Goal: Check status: Check status

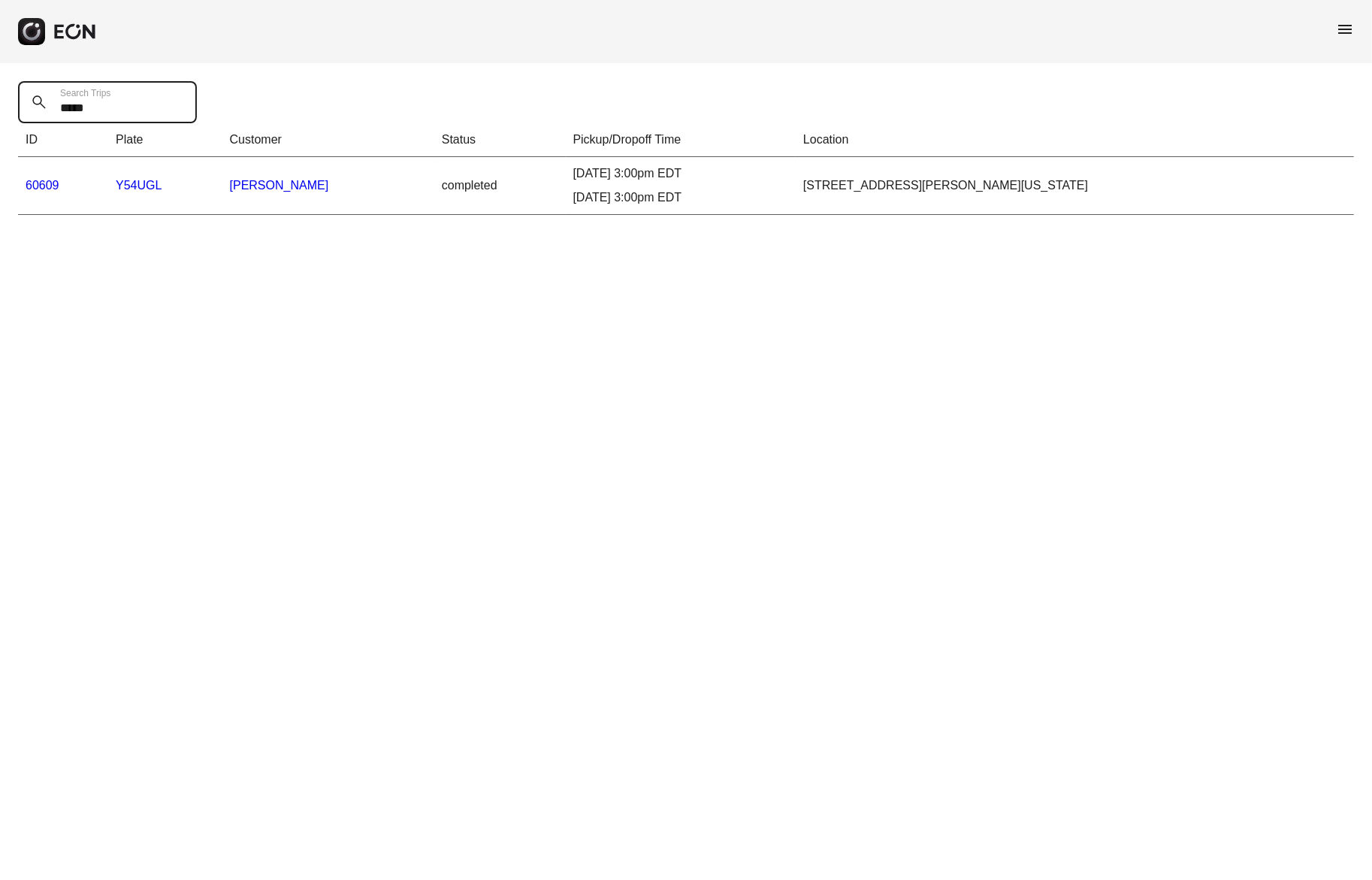
click at [76, 111] on Trips "*****" at bounding box center [108, 102] width 179 height 42
paste Trips "text"
type Trips "*****"
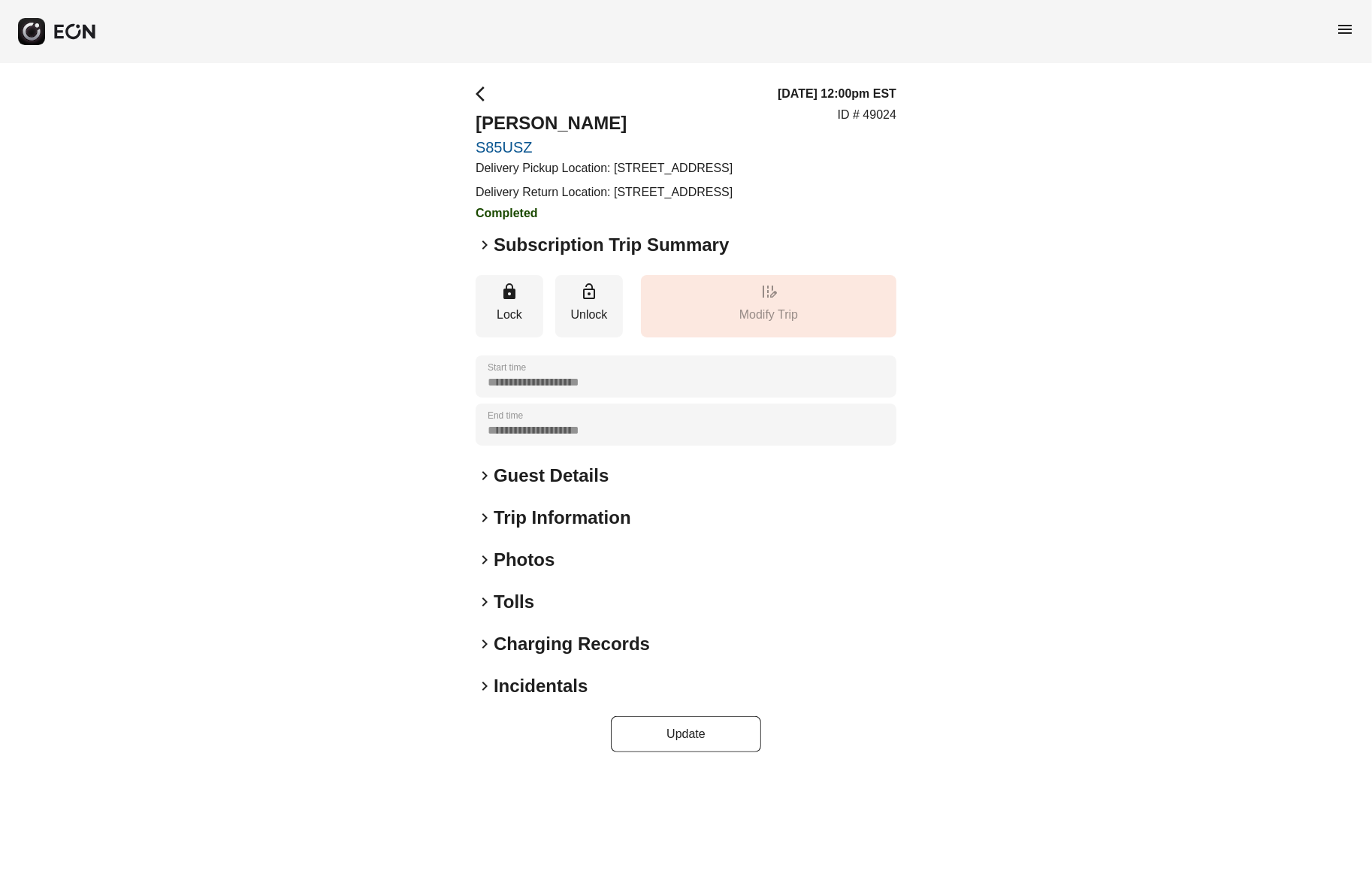
click at [483, 598] on span "keyboard_arrow_right" at bounding box center [485, 602] width 18 height 18
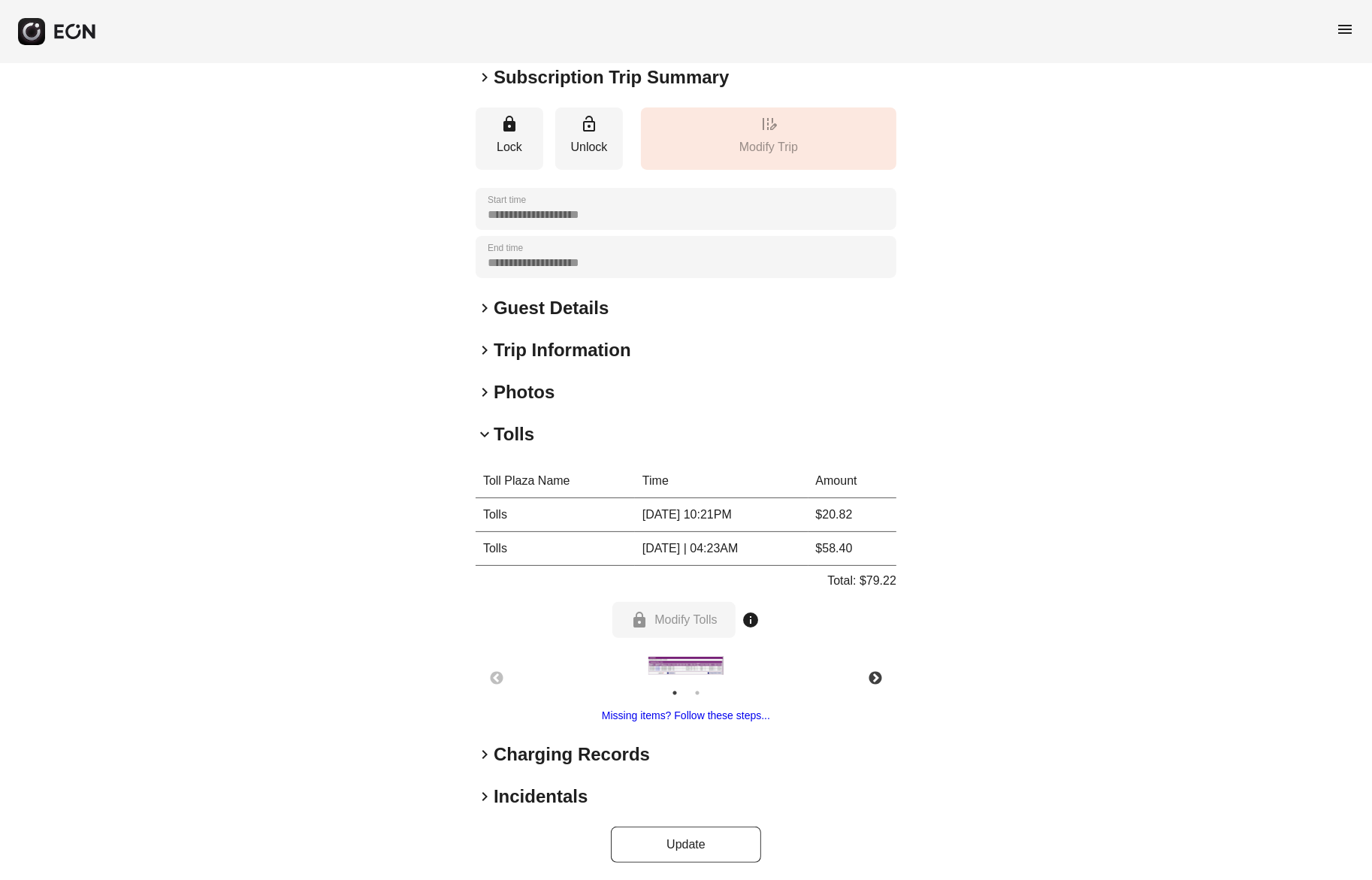
scroll to position [171, 0]
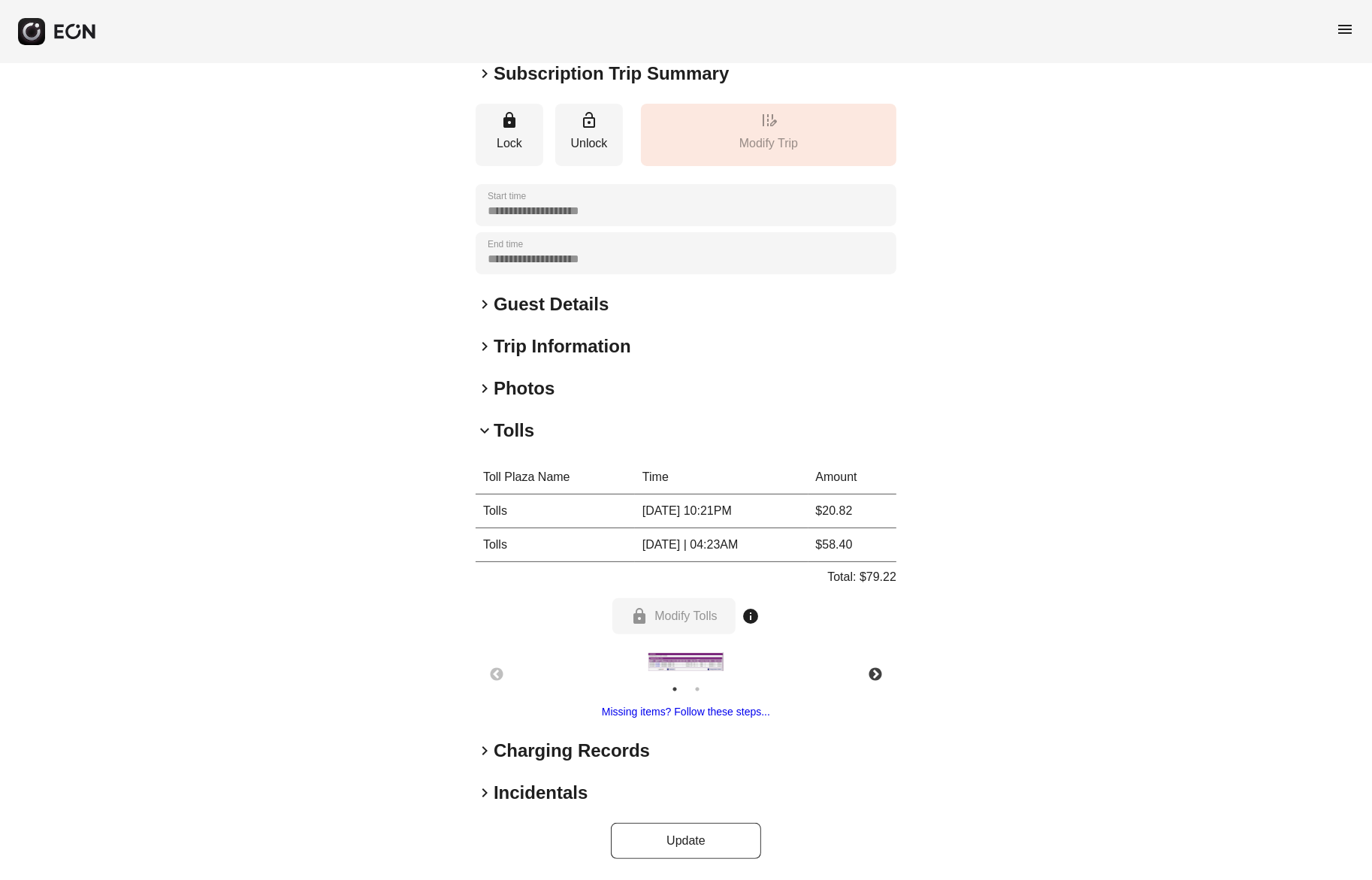
click at [699, 664] on img at bounding box center [686, 662] width 75 height 19
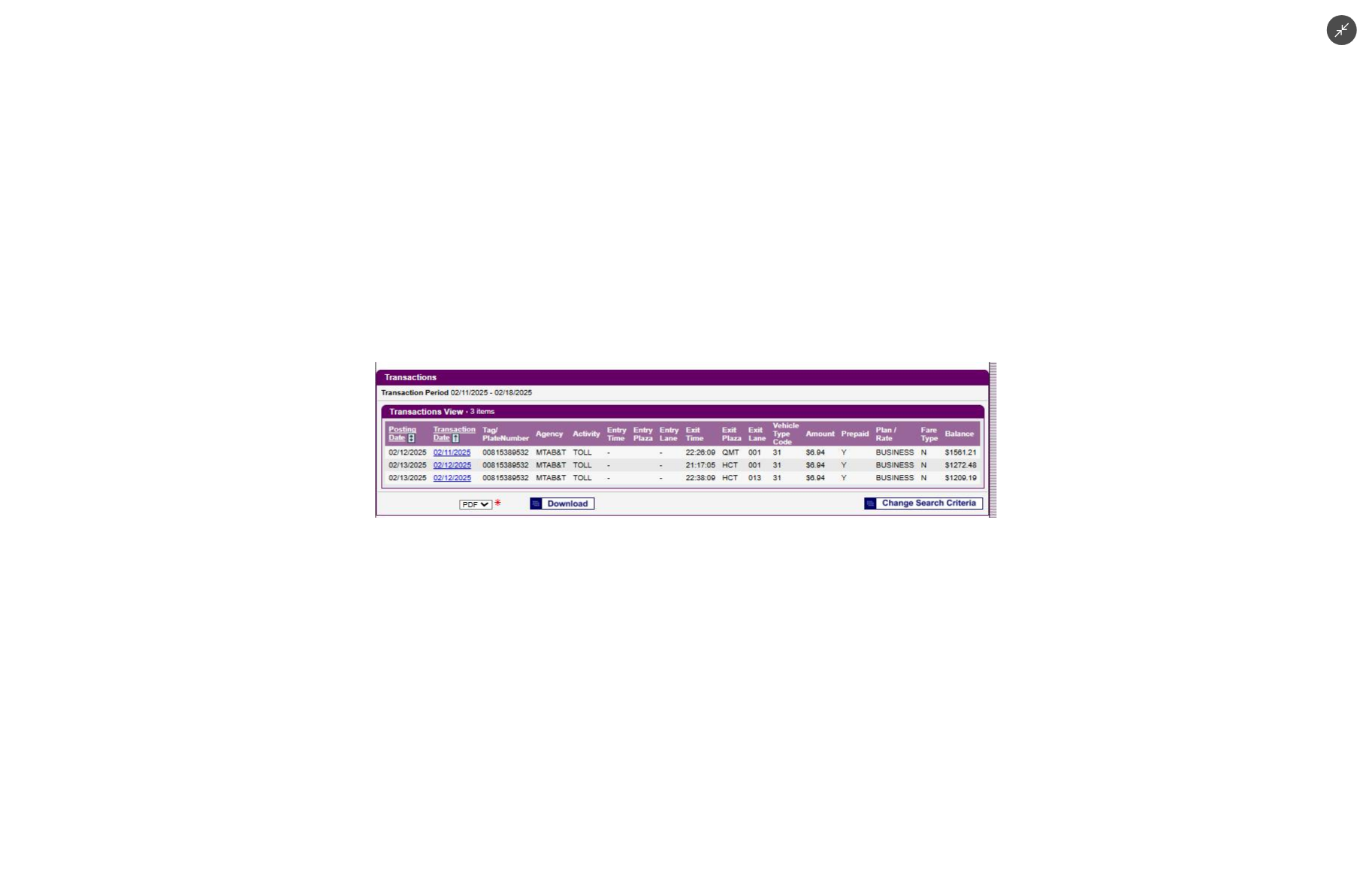
click at [1339, 38] on button "Minimize image" at bounding box center [1342, 30] width 30 height 30
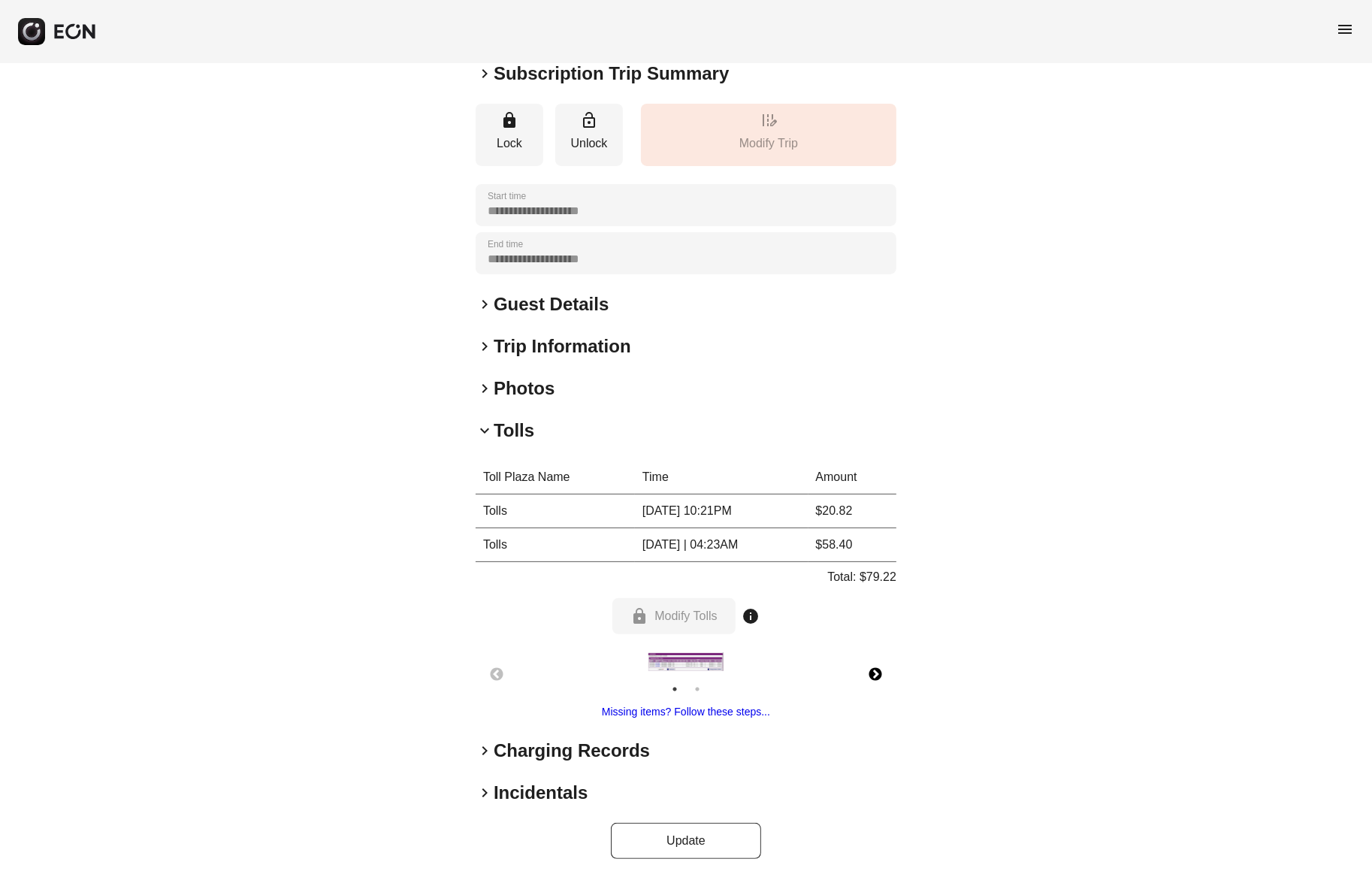
click at [877, 669] on button "Next" at bounding box center [875, 674] width 52 height 52
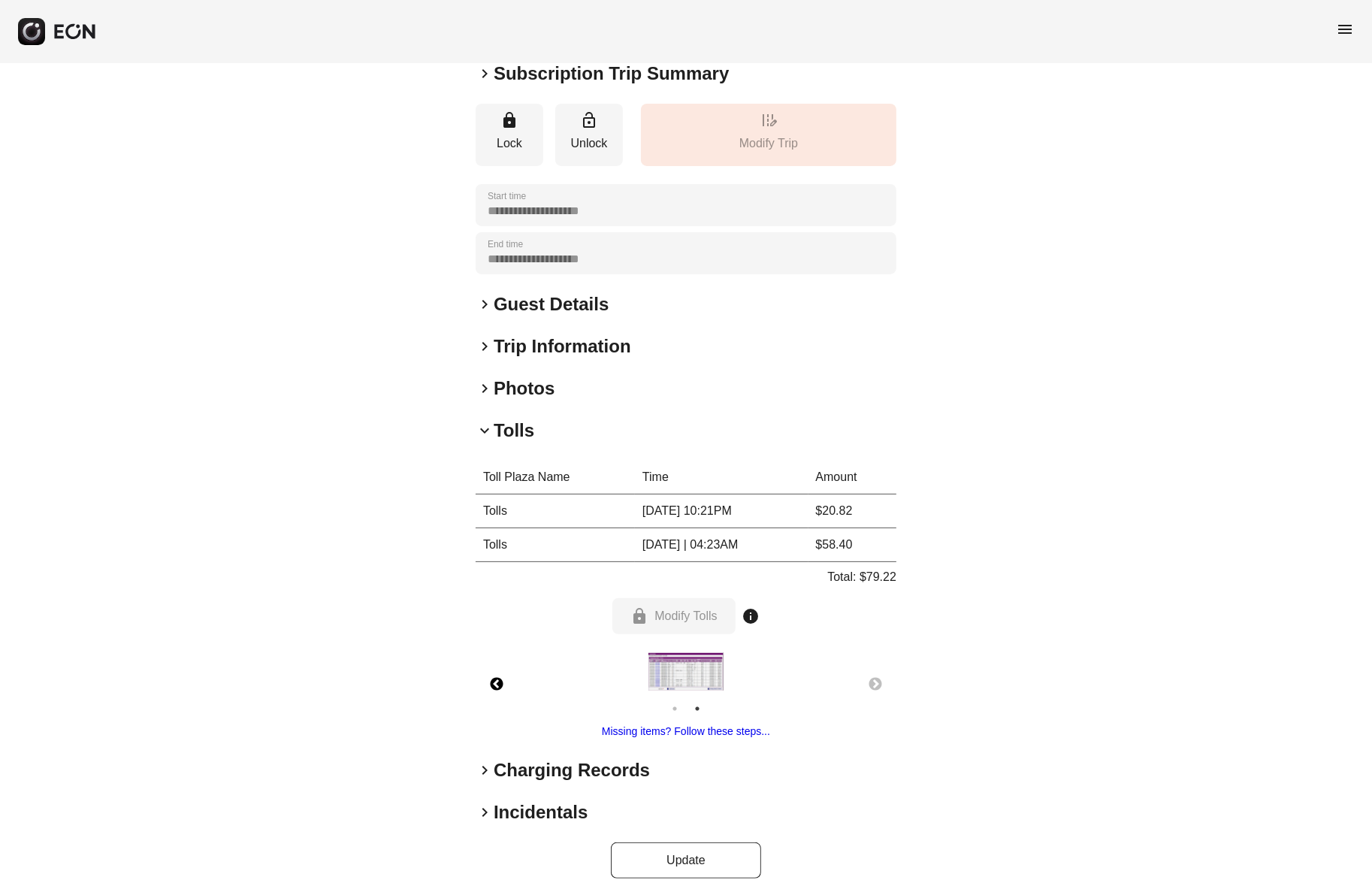
click at [493, 675] on button "Previous" at bounding box center [496, 684] width 52 height 52
click at [876, 681] on button "Next" at bounding box center [875, 684] width 52 height 52
click at [696, 682] on img at bounding box center [686, 671] width 75 height 38
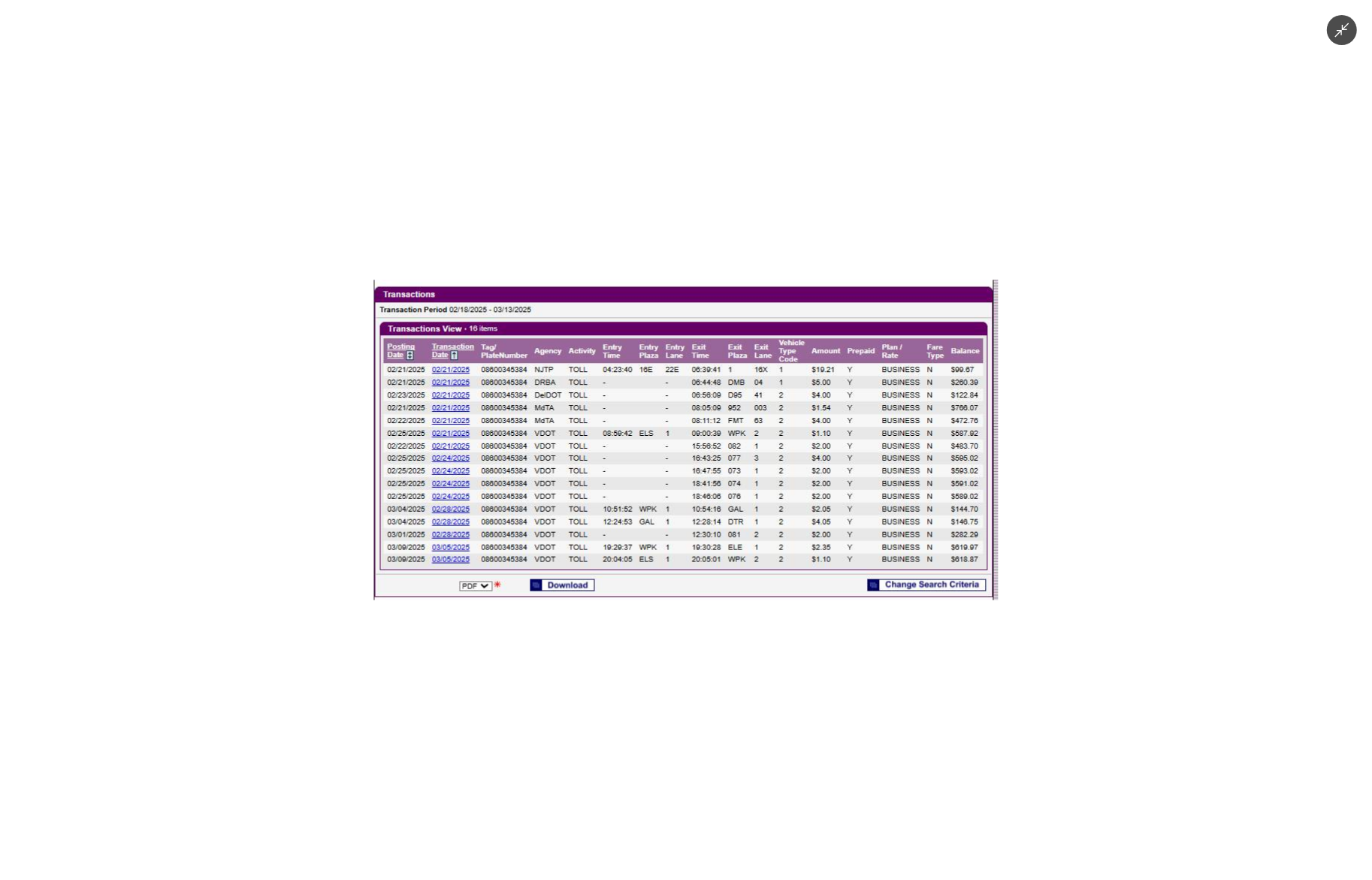
click at [554, 737] on div at bounding box center [686, 440] width 1372 height 880
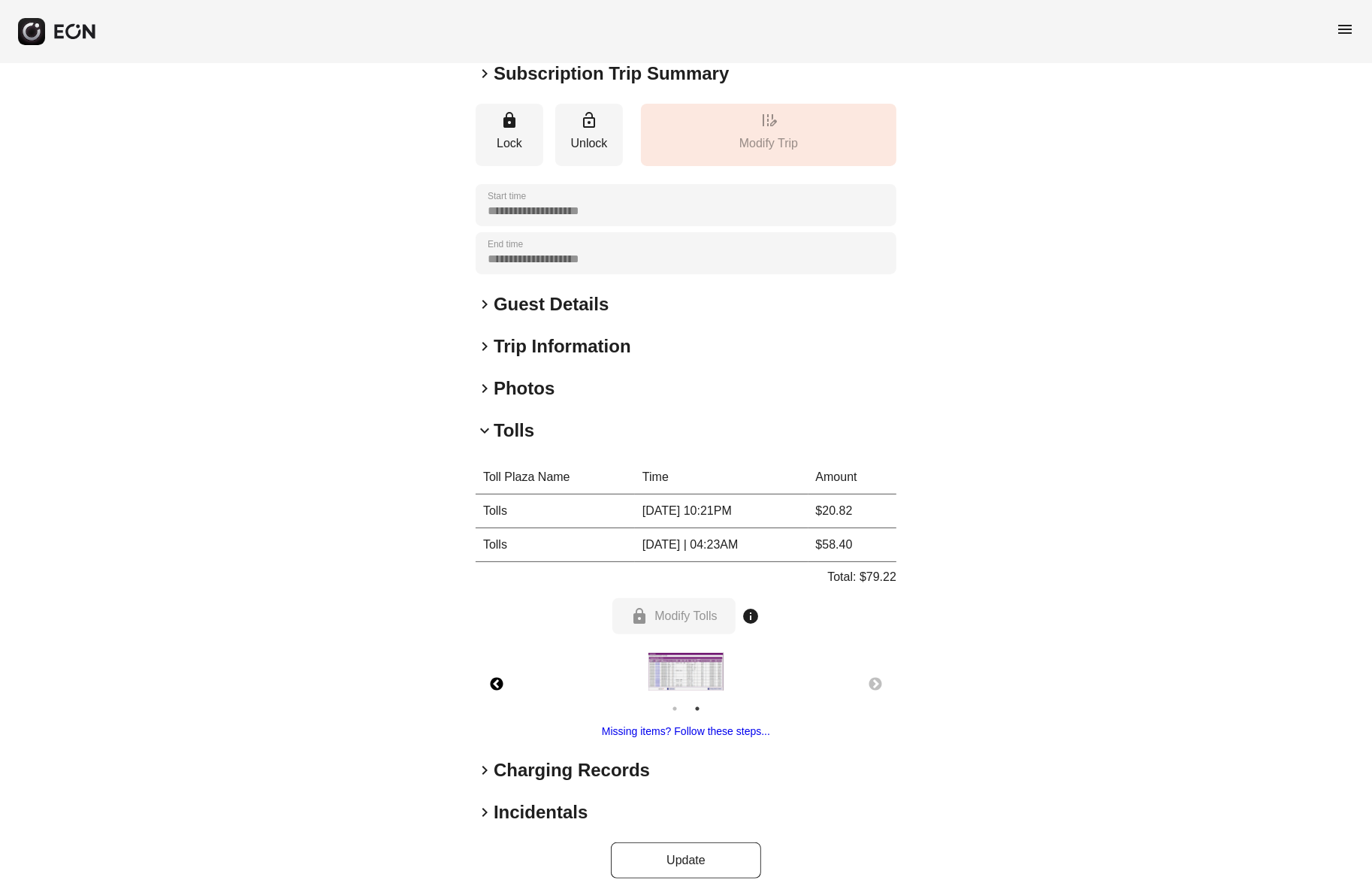
click at [504, 683] on button "Previous" at bounding box center [496, 684] width 52 height 52
click at [701, 671] on img at bounding box center [686, 671] width 75 height 19
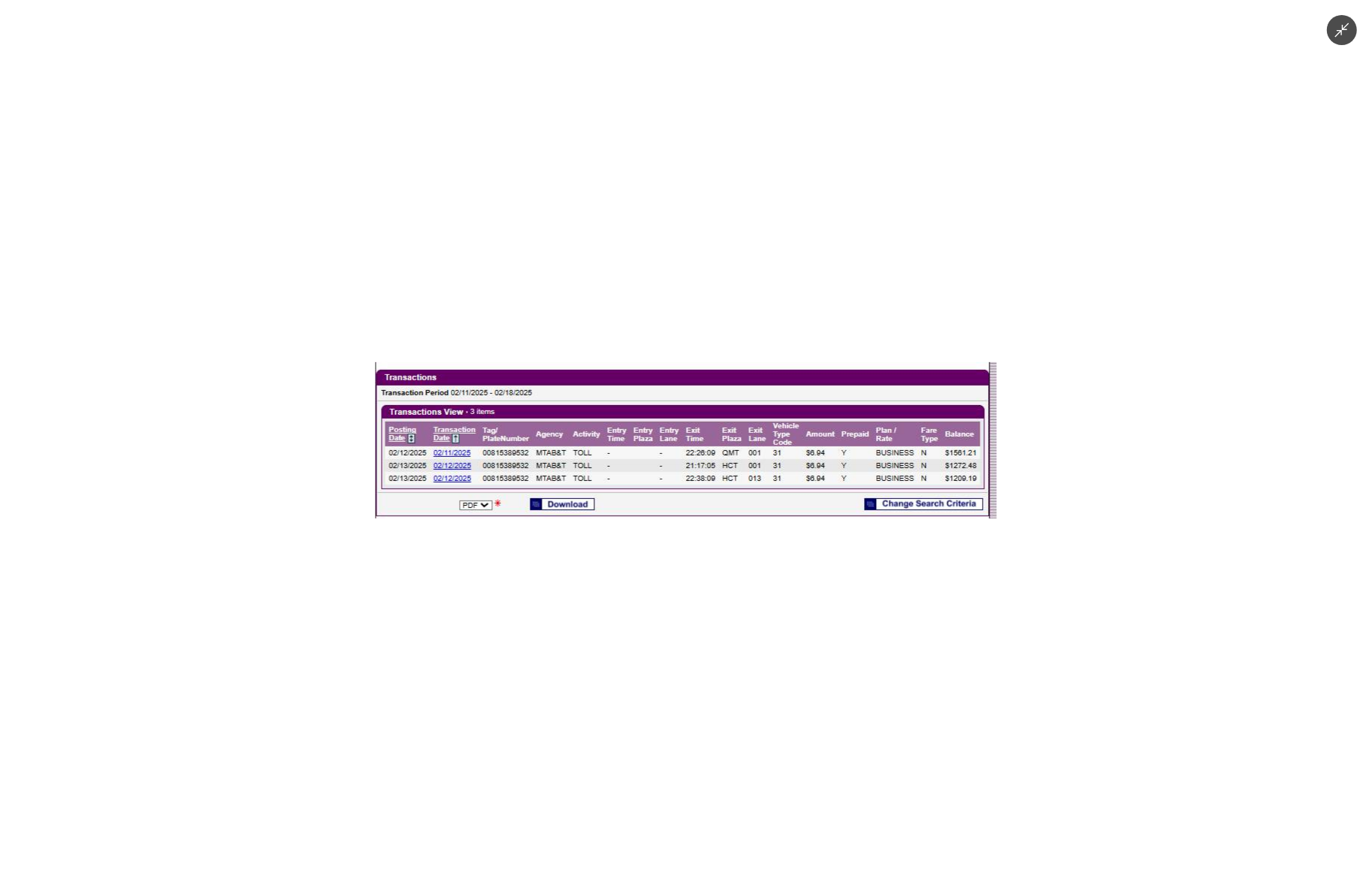
click at [748, 685] on div at bounding box center [686, 440] width 1372 height 880
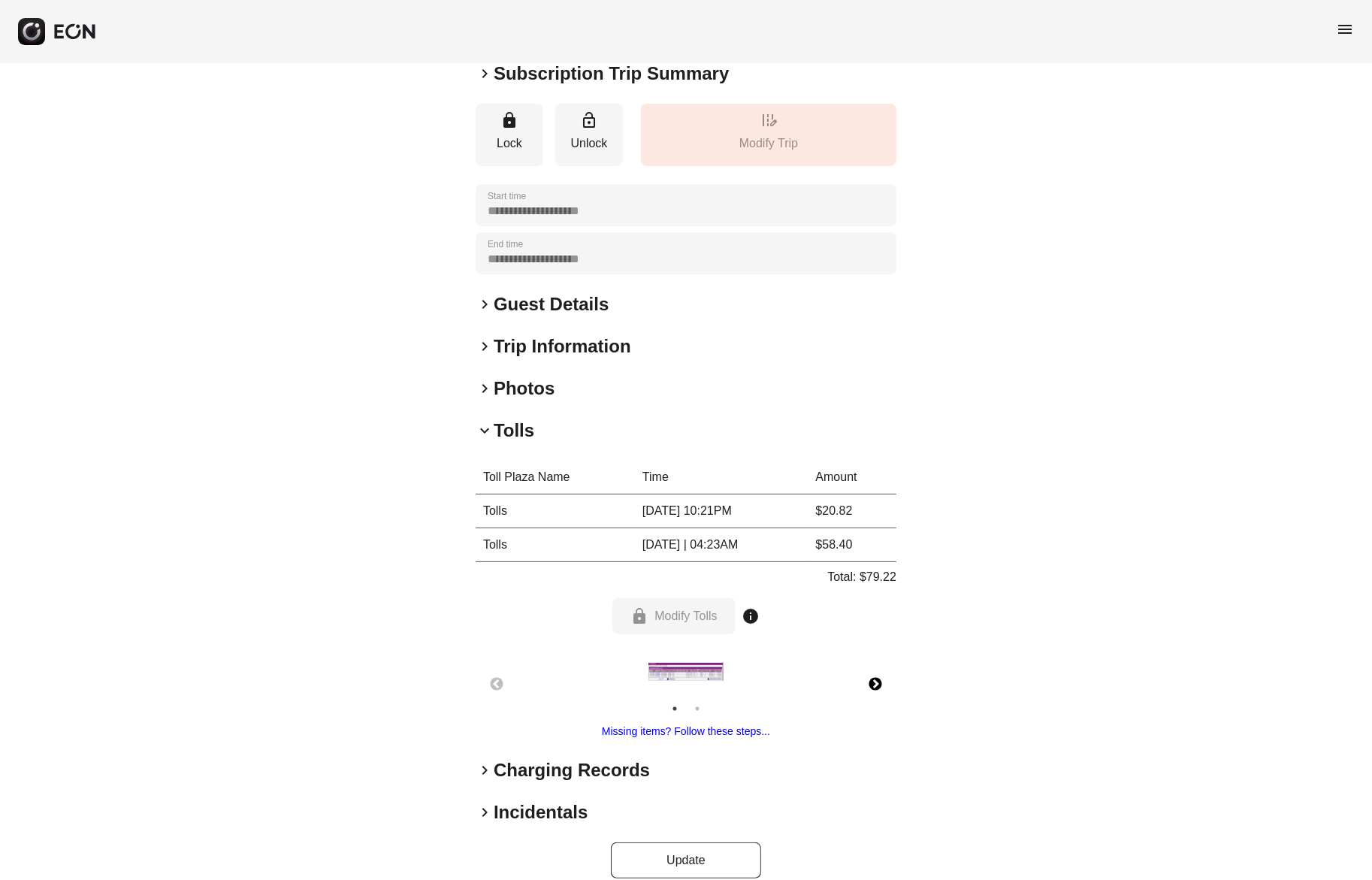
click at [872, 684] on button "Next" at bounding box center [875, 684] width 52 height 52
click at [494, 686] on button "Previous" at bounding box center [496, 684] width 52 height 52
click at [705, 673] on img at bounding box center [686, 671] width 75 height 19
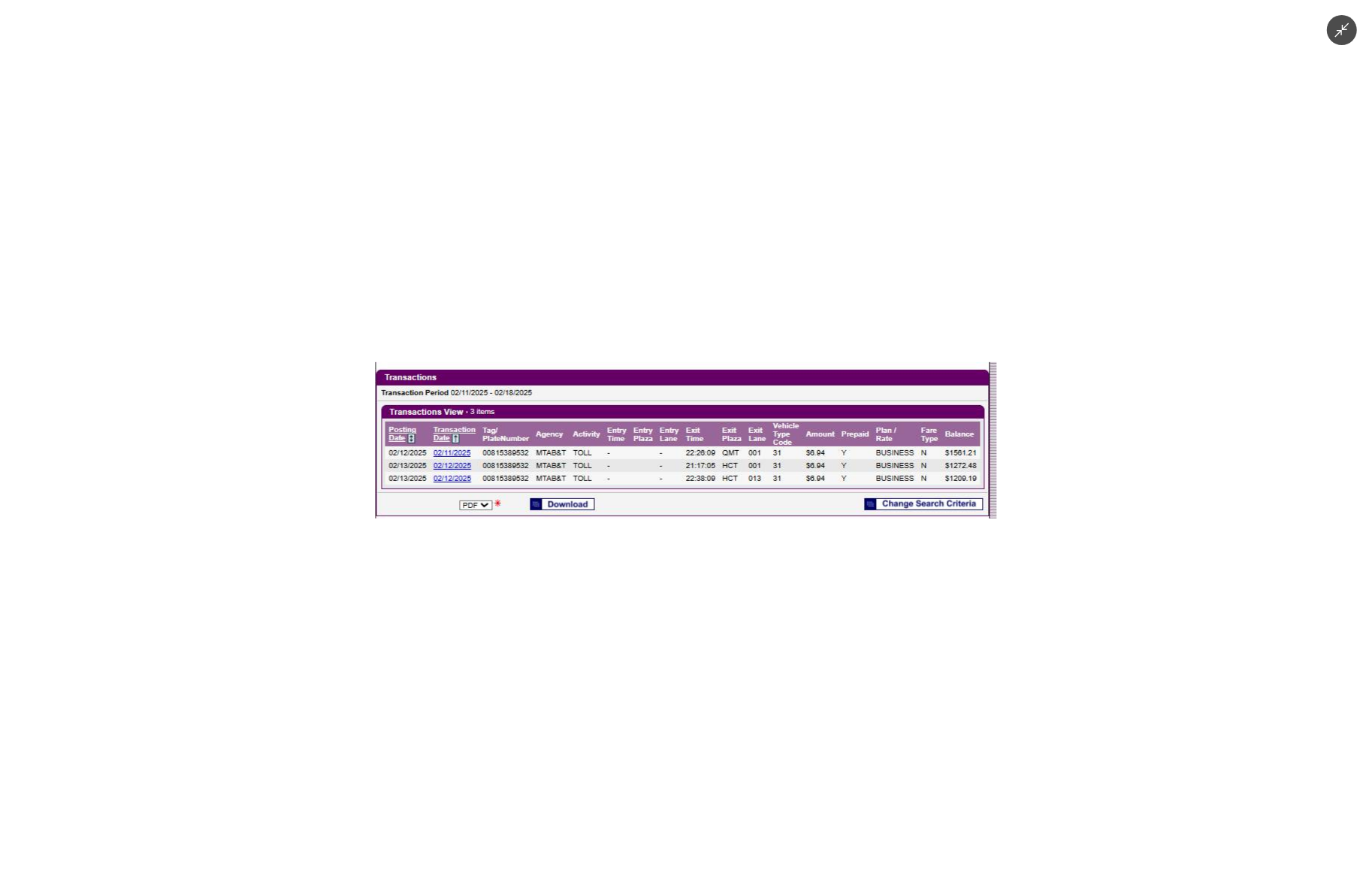
click at [1339, 27] on icon "Minimize image" at bounding box center [1342, 30] width 16 height 16
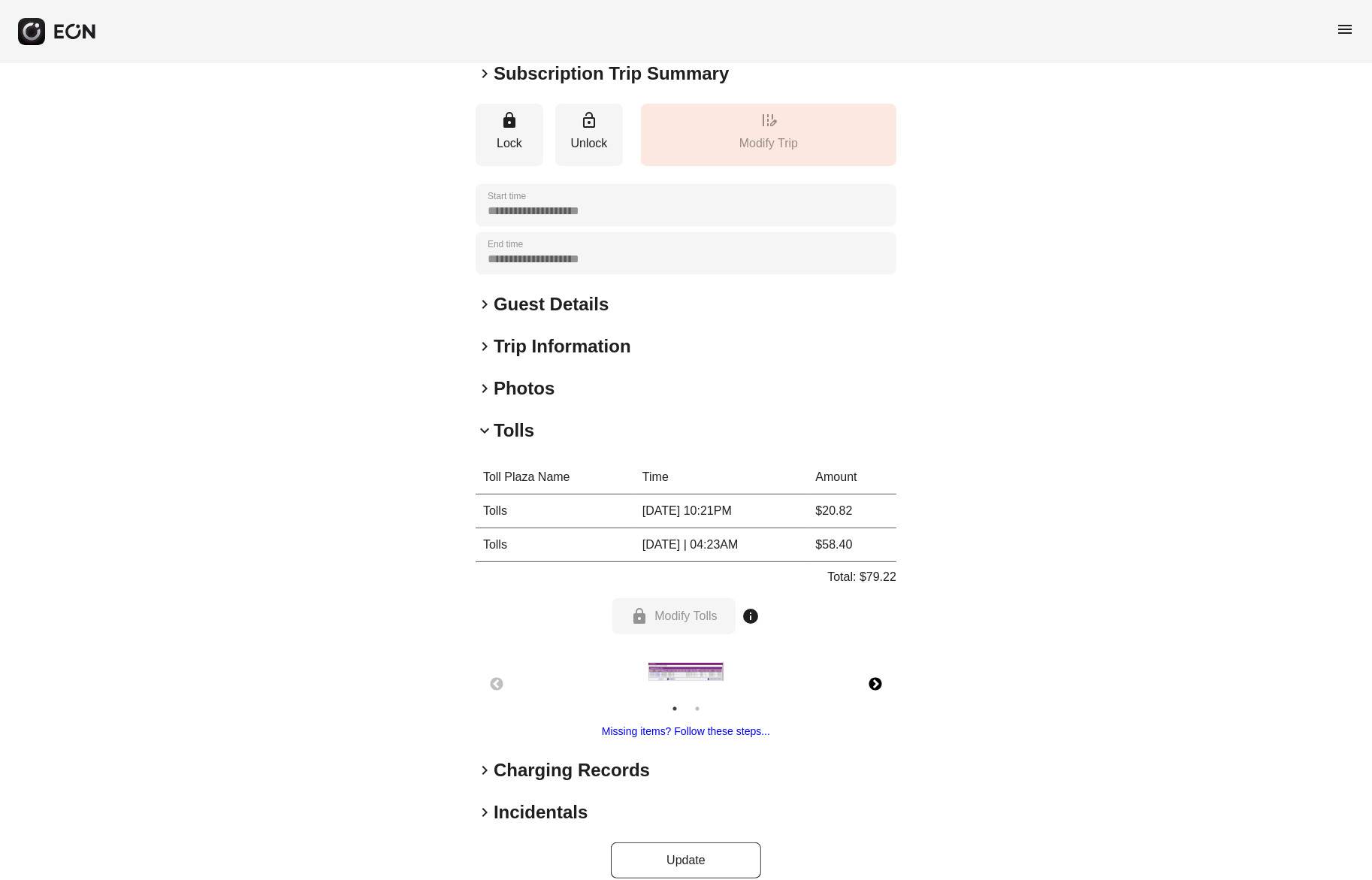
click at [878, 680] on button "Next" at bounding box center [875, 684] width 52 height 52
click at [677, 668] on img at bounding box center [686, 671] width 75 height 38
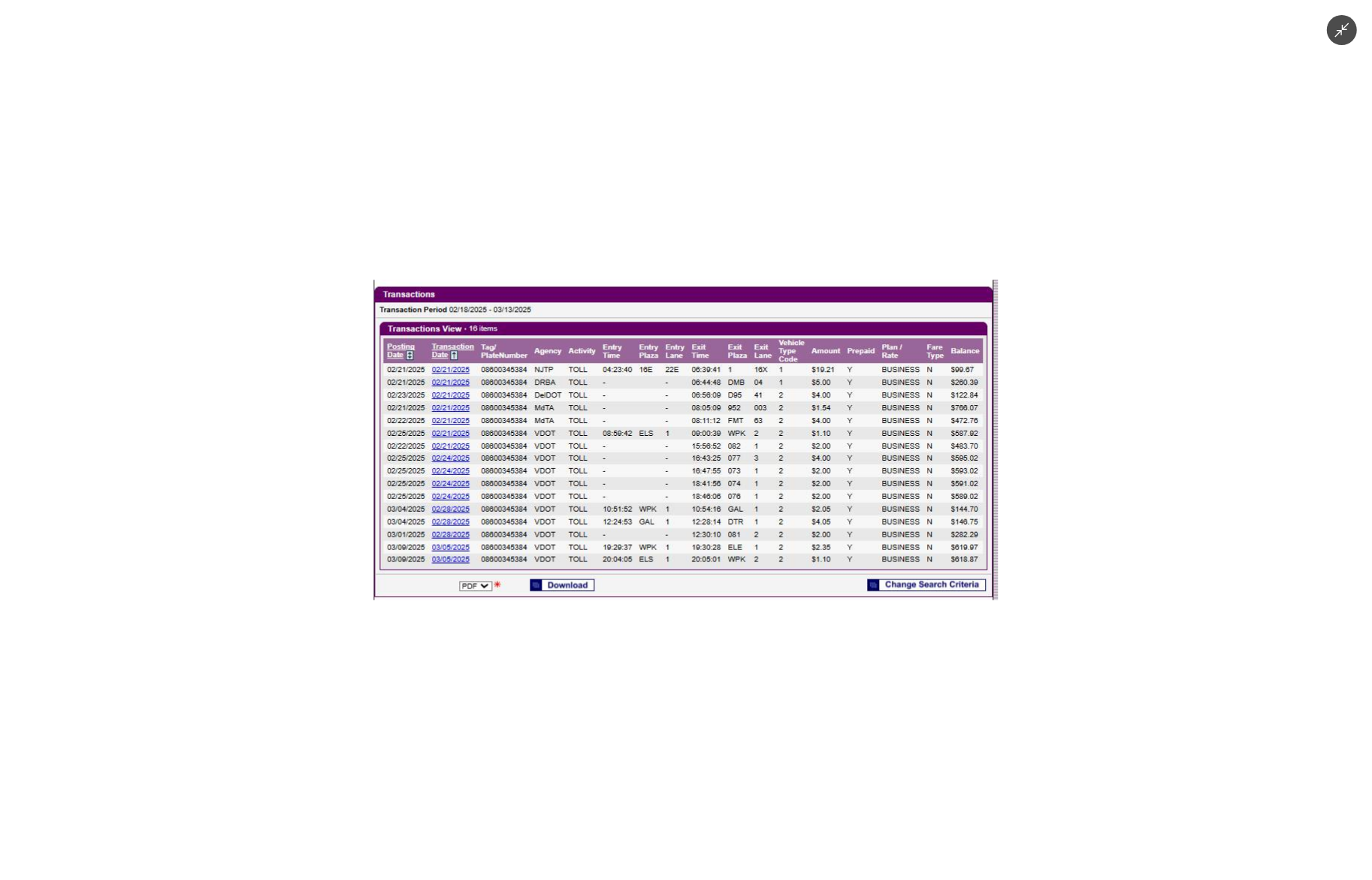
click at [691, 693] on div at bounding box center [686, 440] width 1372 height 880
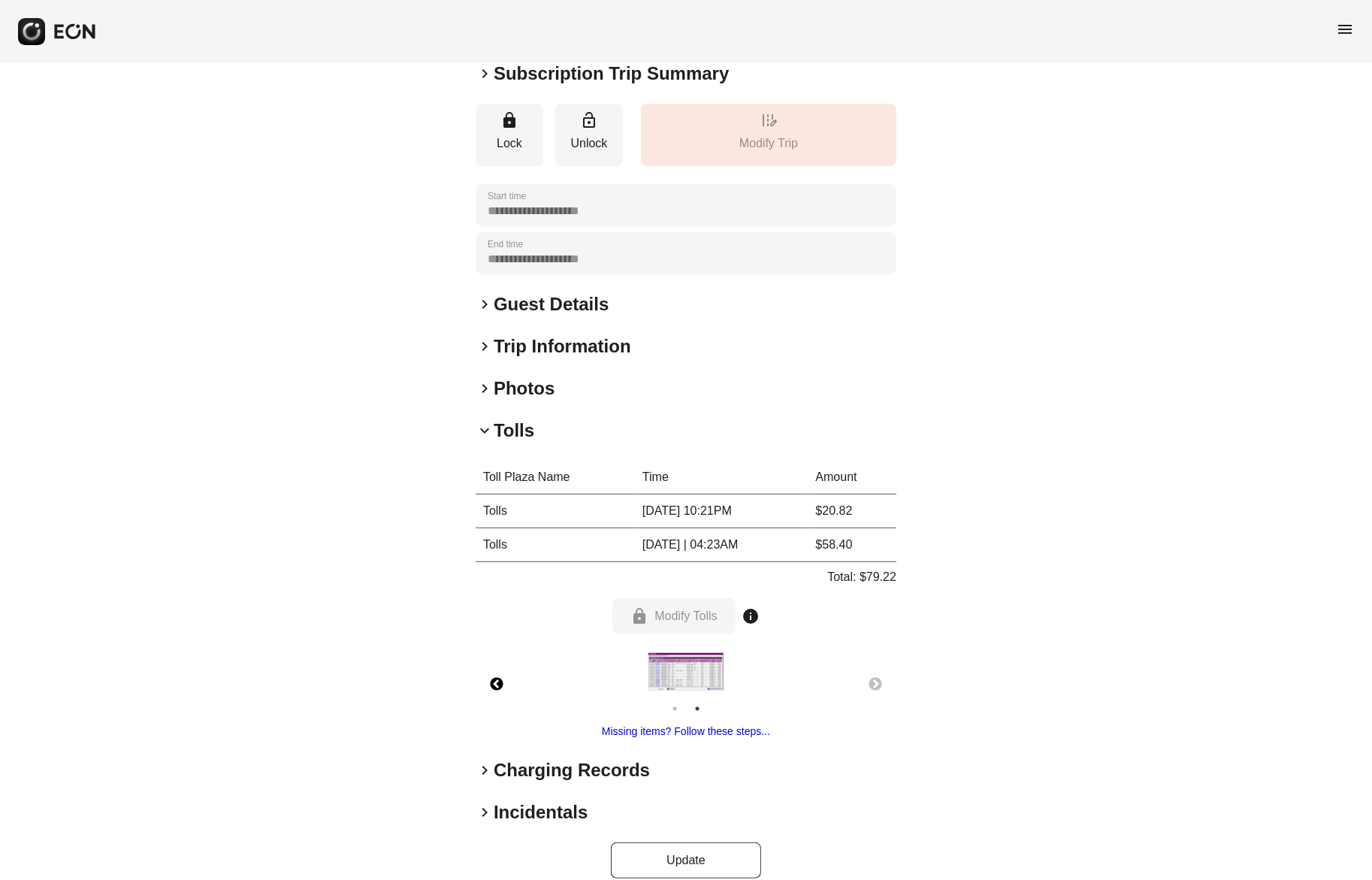
click at [485, 678] on button "Previous" at bounding box center [496, 684] width 52 height 52
click at [703, 679] on img at bounding box center [686, 671] width 75 height 19
click at [684, 665] on img at bounding box center [686, 671] width 75 height 19
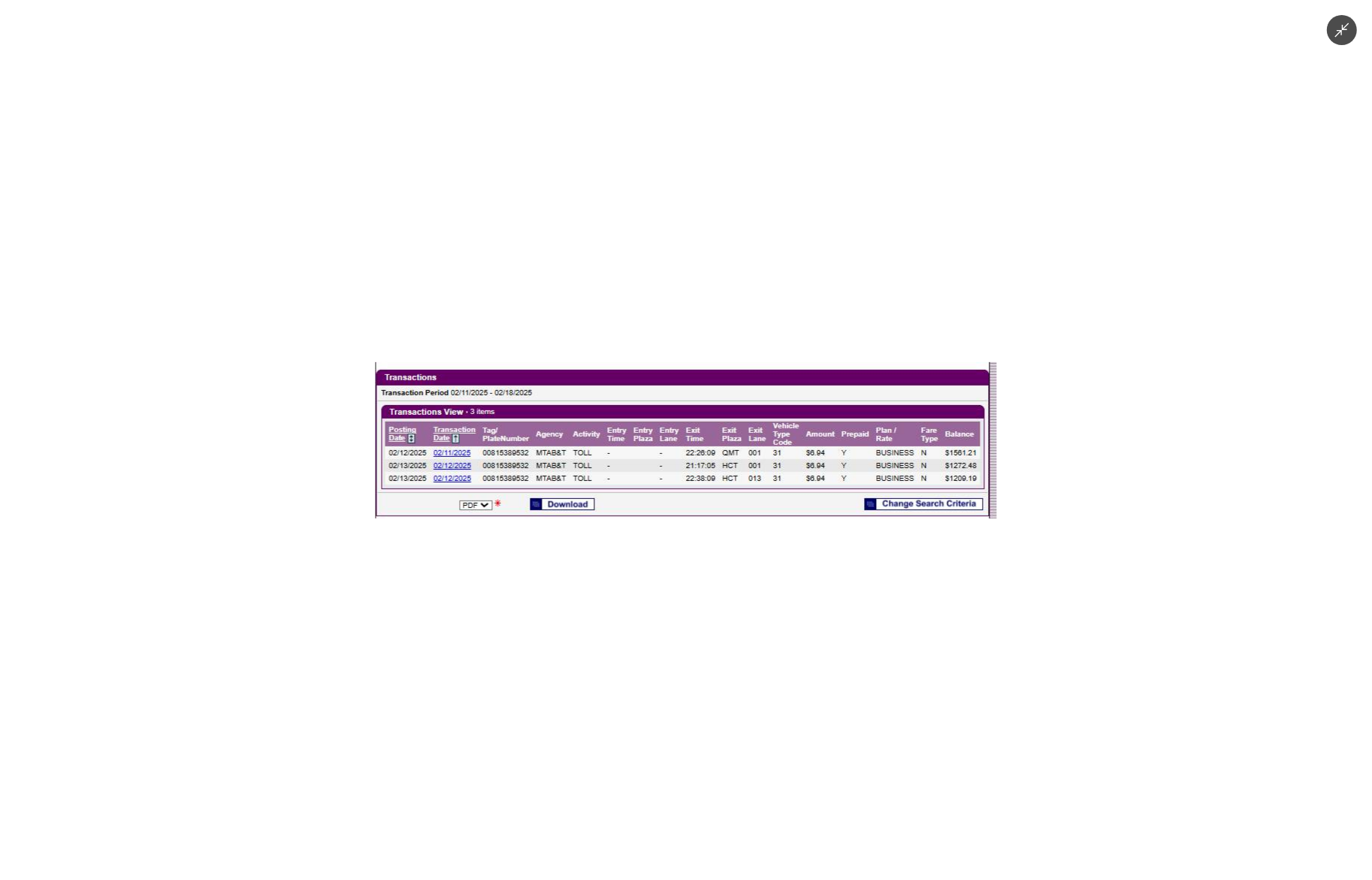
click at [775, 474] on img at bounding box center [686, 440] width 622 height 156
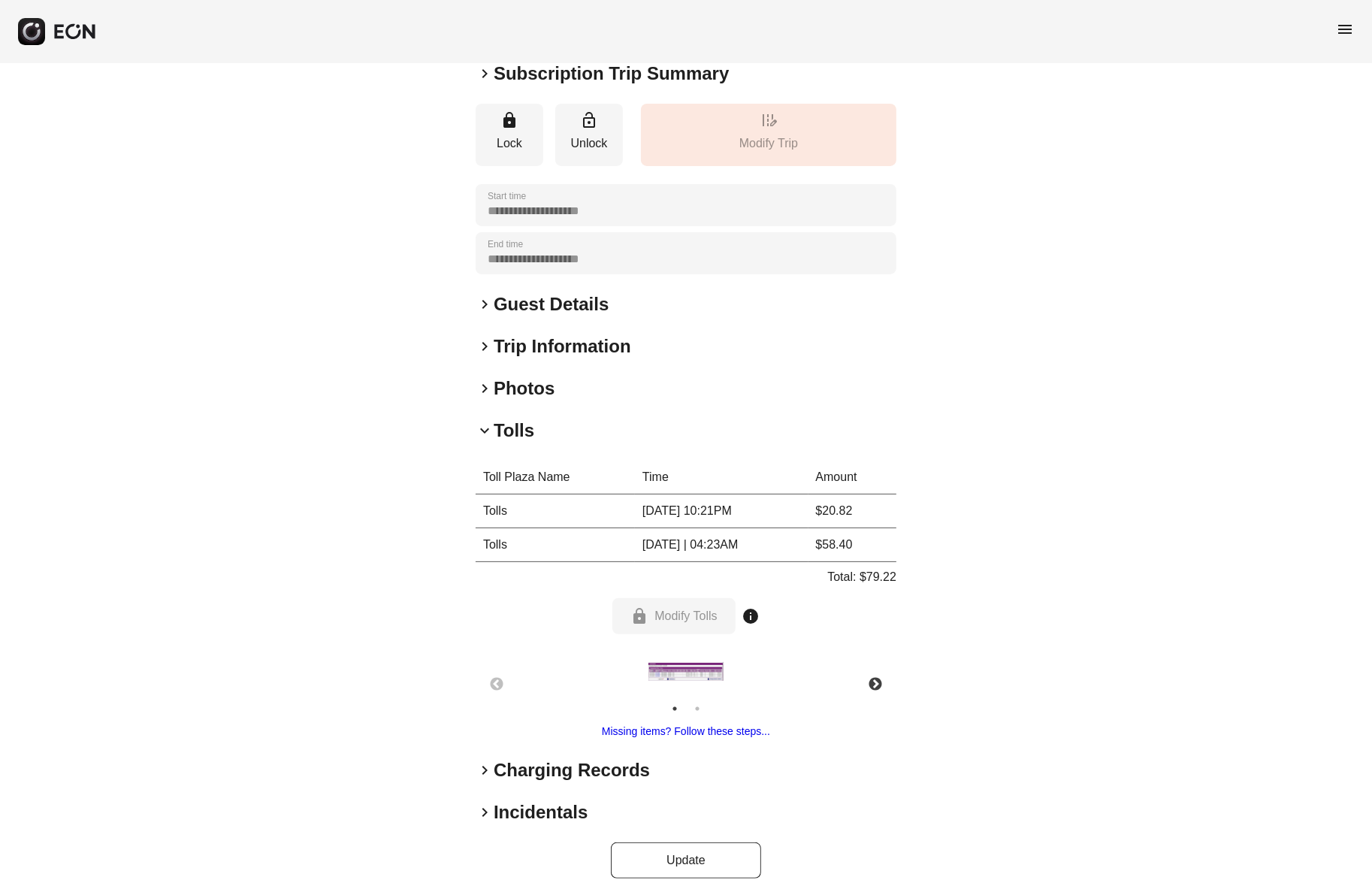
click at [695, 652] on div at bounding box center [686, 674] width 405 height 44
click at [703, 672] on img at bounding box center [686, 671] width 75 height 19
click at [695, 663] on img at bounding box center [686, 671] width 75 height 19
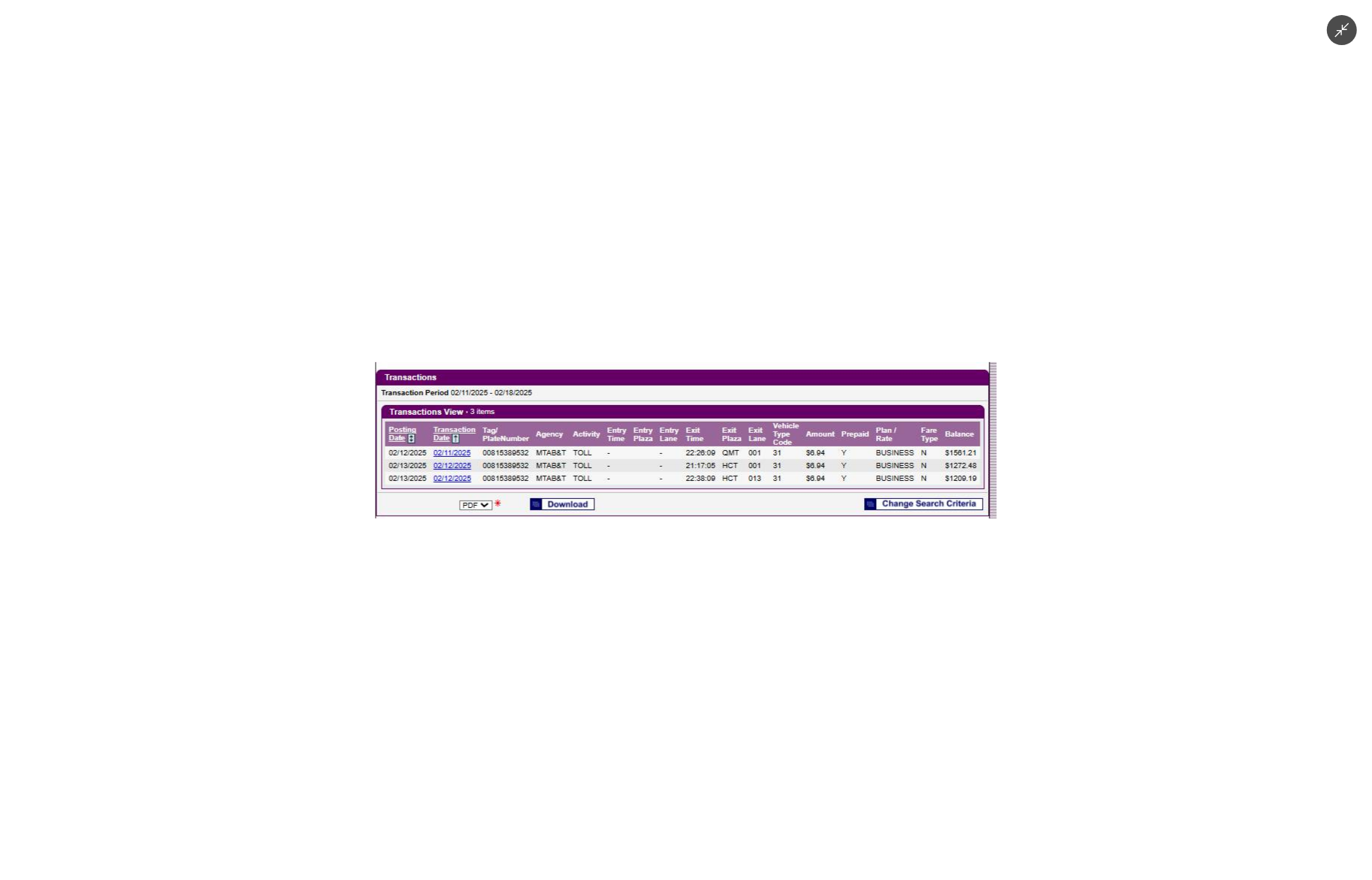
click at [1343, 47] on div at bounding box center [686, 440] width 1372 height 880
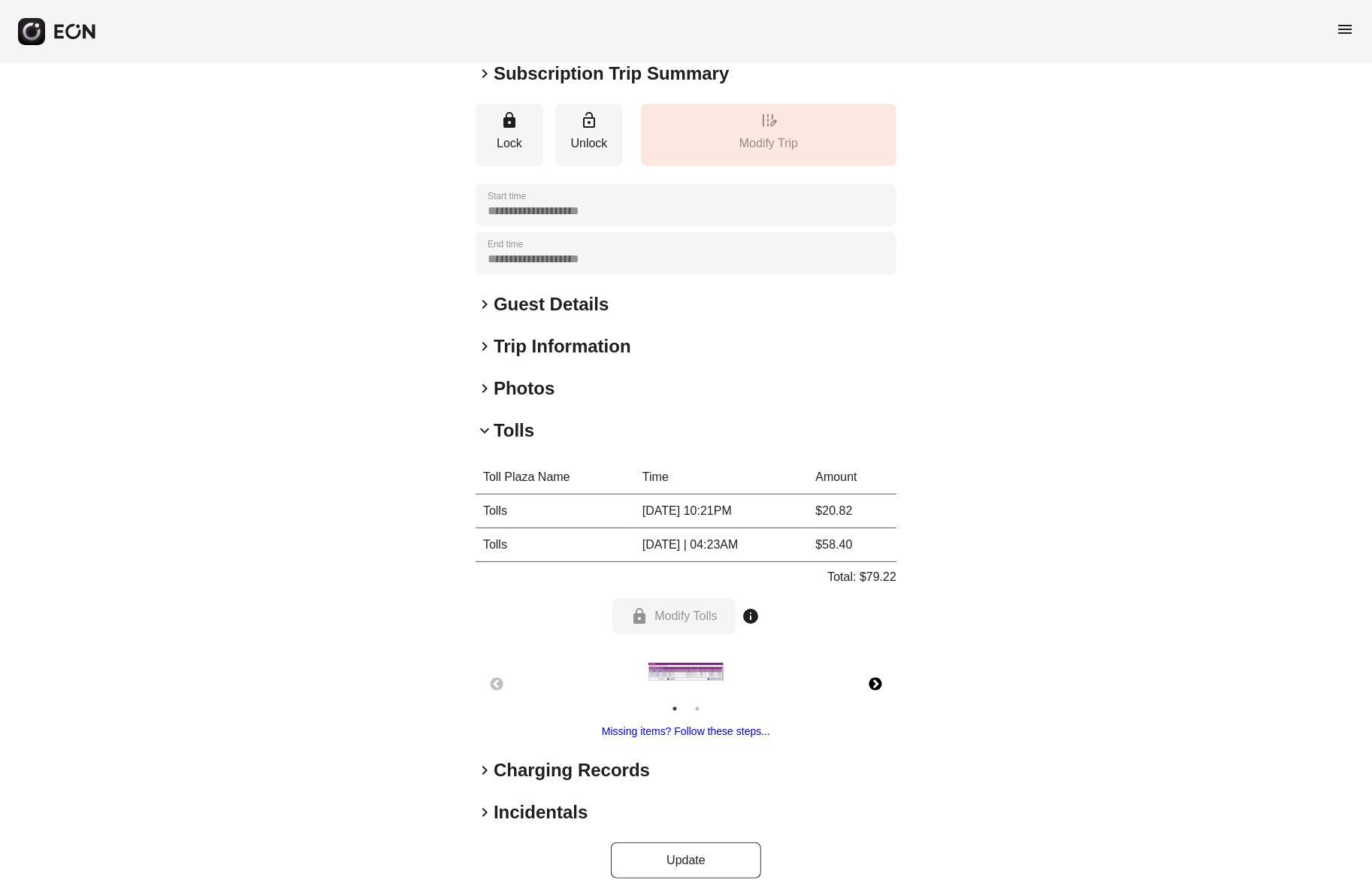
click at [875, 684] on button "Next" at bounding box center [875, 684] width 52 height 52
click at [672, 673] on img at bounding box center [686, 671] width 75 height 38
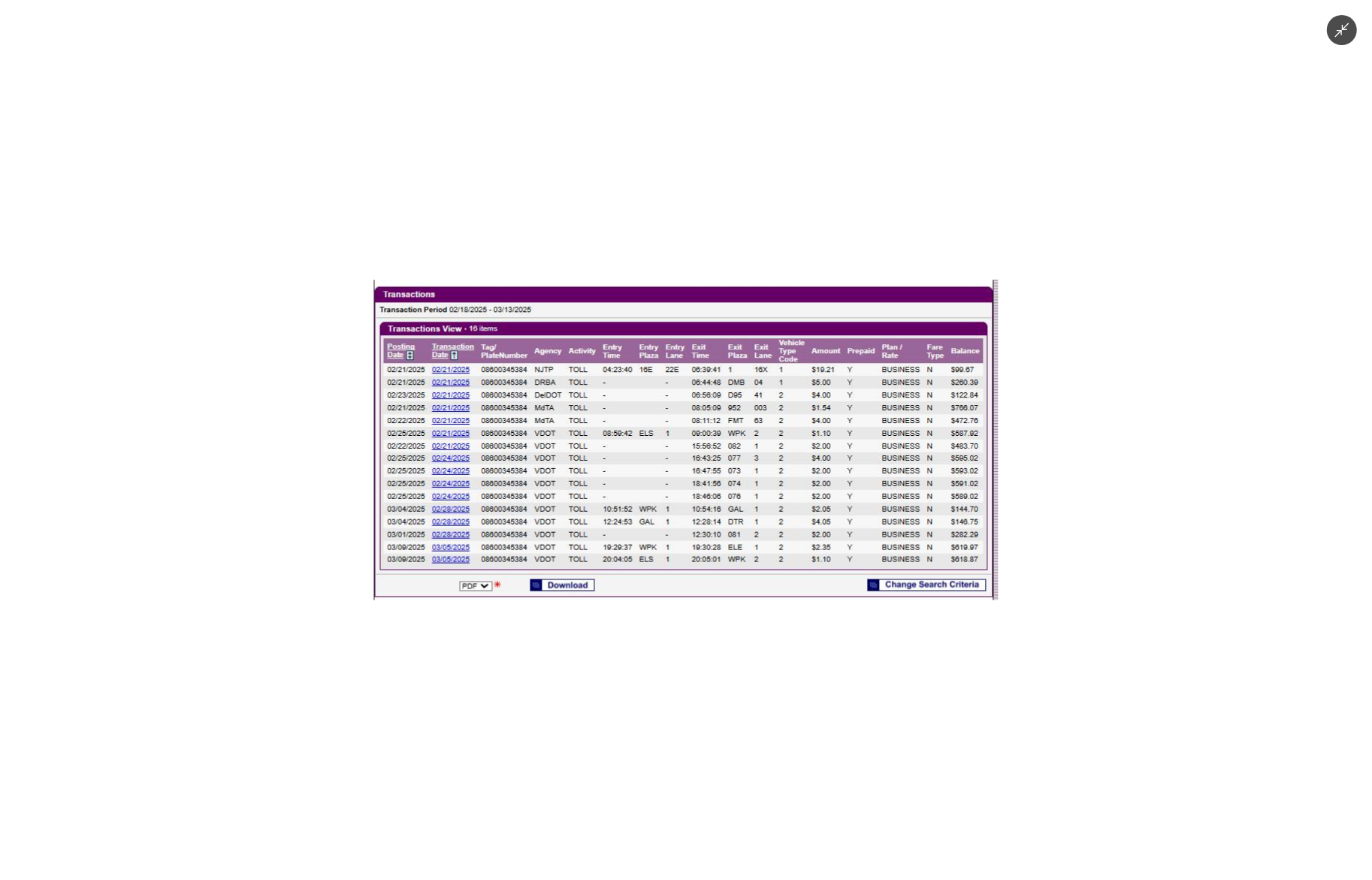
click at [1339, 37] on icon "Minimize image" at bounding box center [1342, 30] width 16 height 16
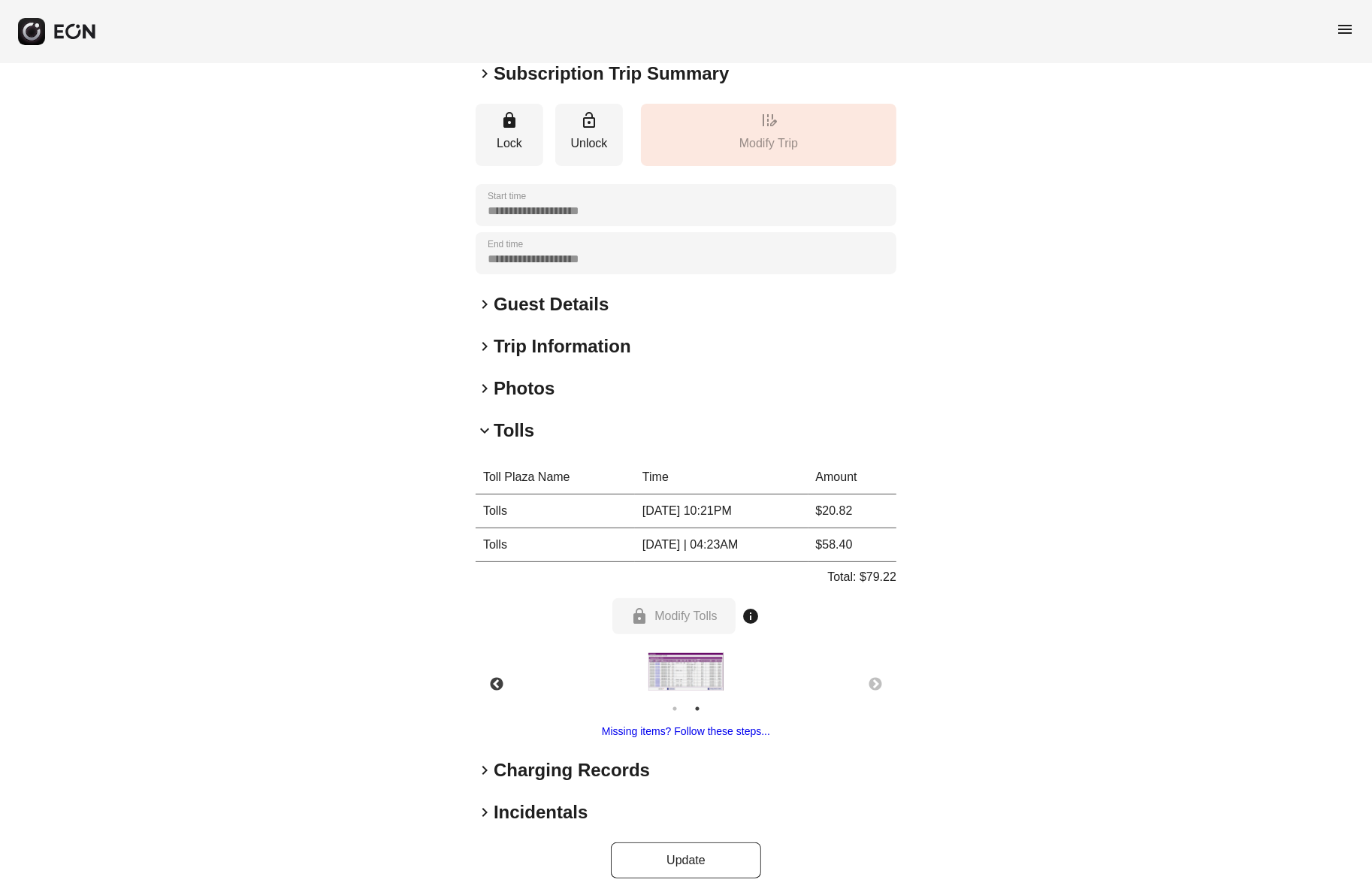
click at [294, 688] on div "**********" at bounding box center [686, 395] width 1372 height 1009
click at [671, 668] on img at bounding box center [686, 671] width 75 height 38
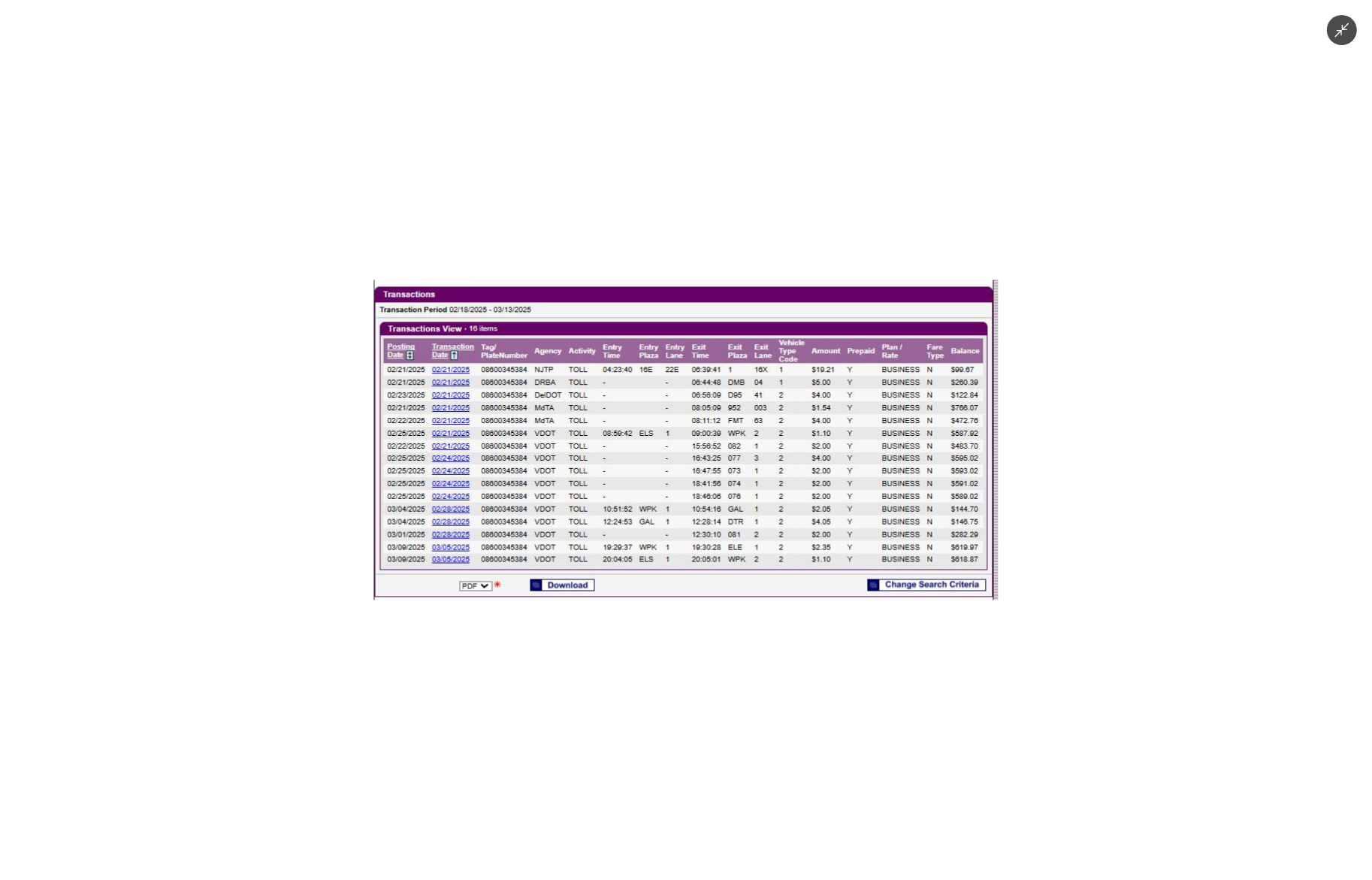
click at [546, 751] on div at bounding box center [686, 440] width 1372 height 880
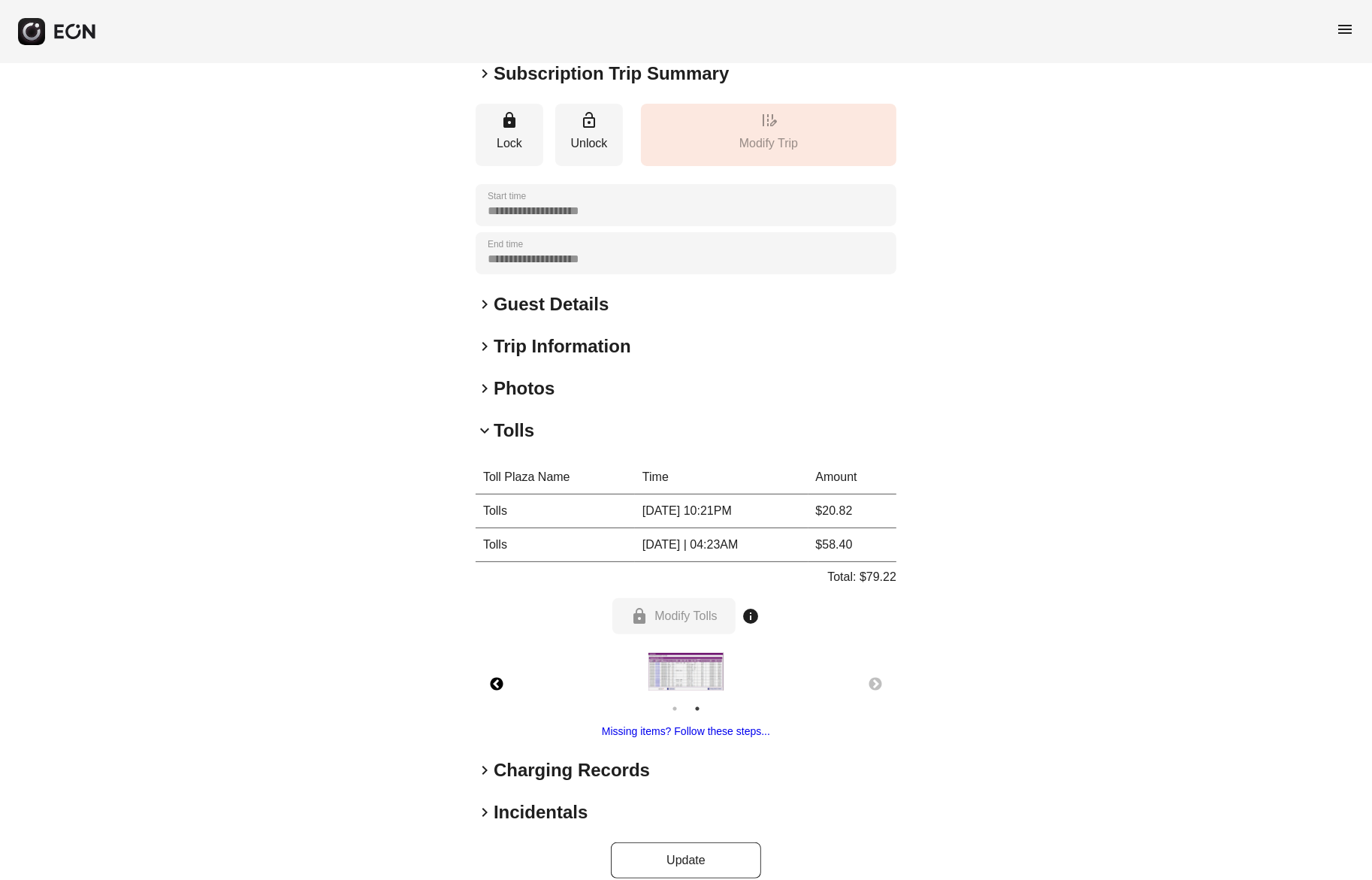
click at [504, 678] on button "Previous" at bounding box center [496, 684] width 52 height 52
click at [687, 673] on img at bounding box center [686, 671] width 75 height 19
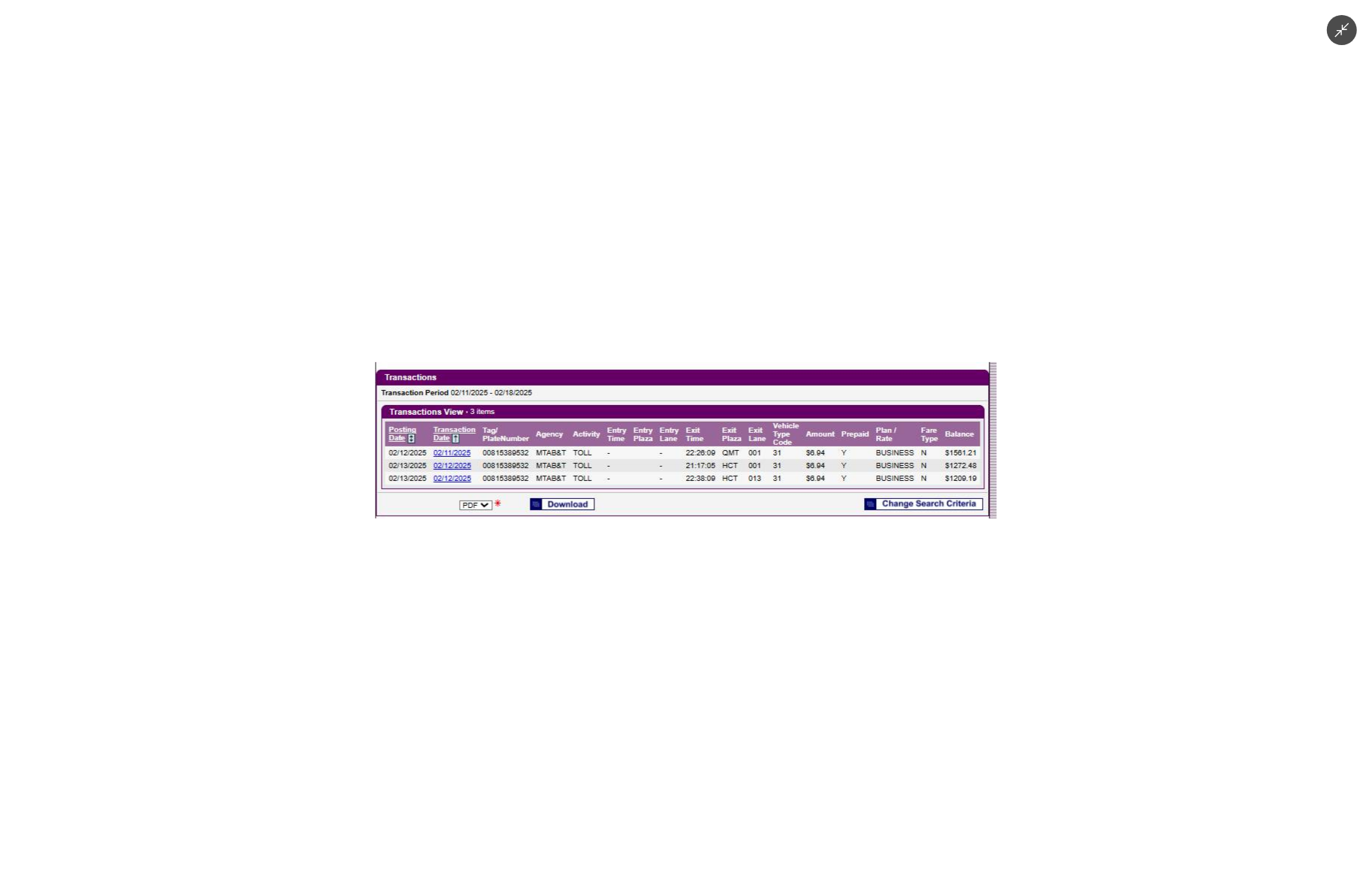
click at [511, 722] on div at bounding box center [686, 440] width 1372 height 880
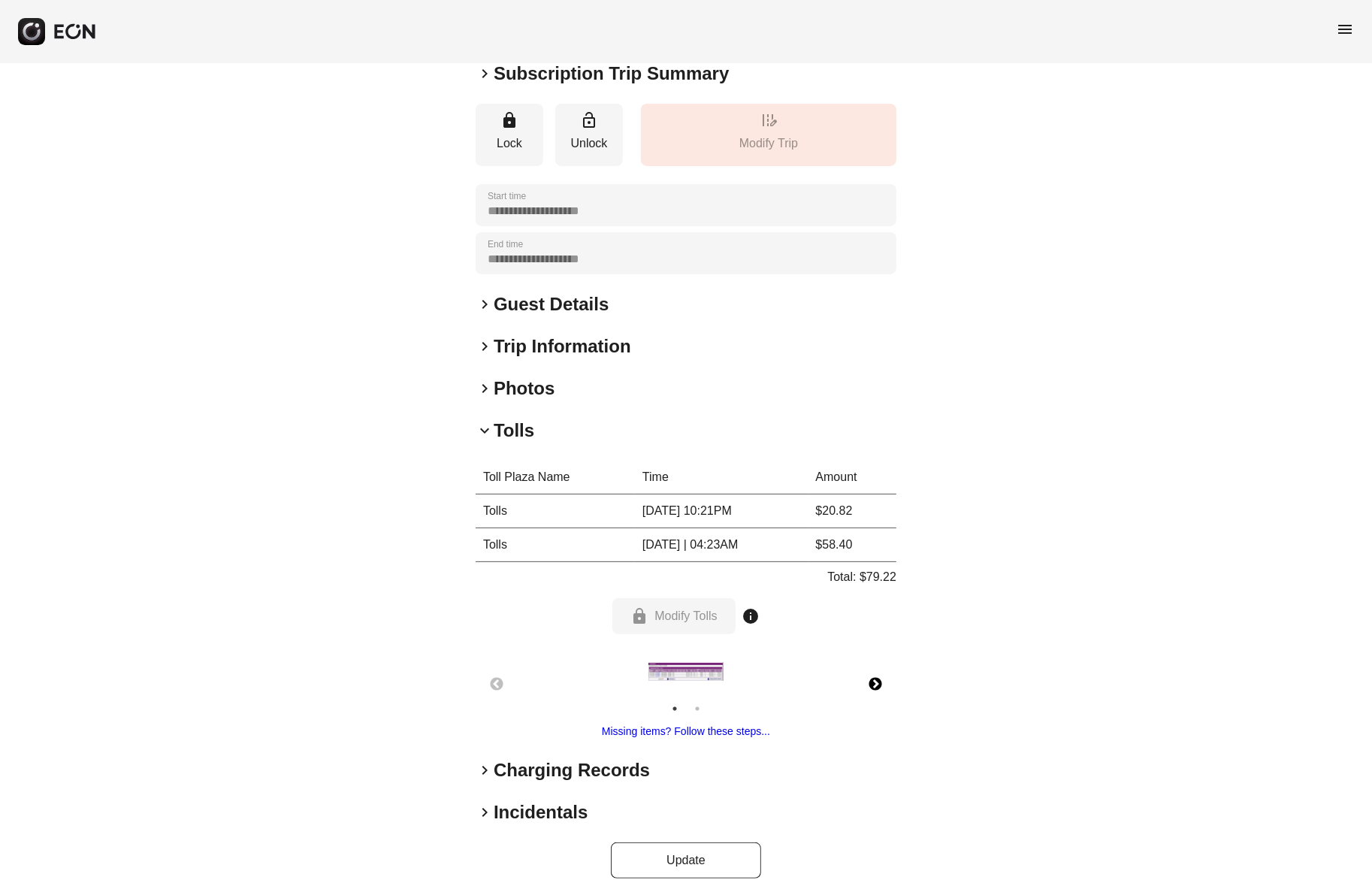
click at [874, 682] on button "Next" at bounding box center [875, 684] width 52 height 52
click at [677, 674] on img at bounding box center [686, 671] width 75 height 38
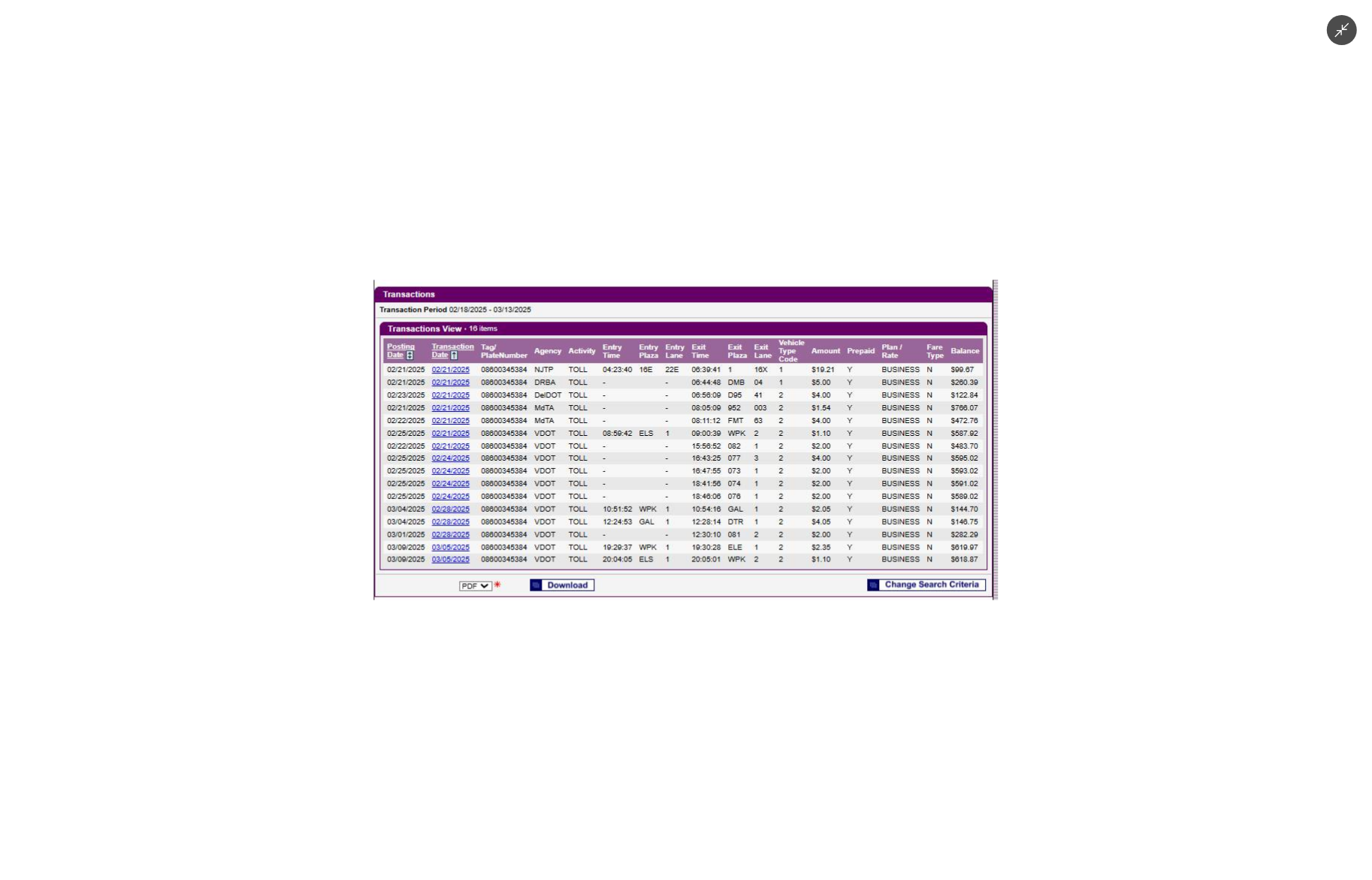
click at [275, 735] on div at bounding box center [686, 440] width 1372 height 880
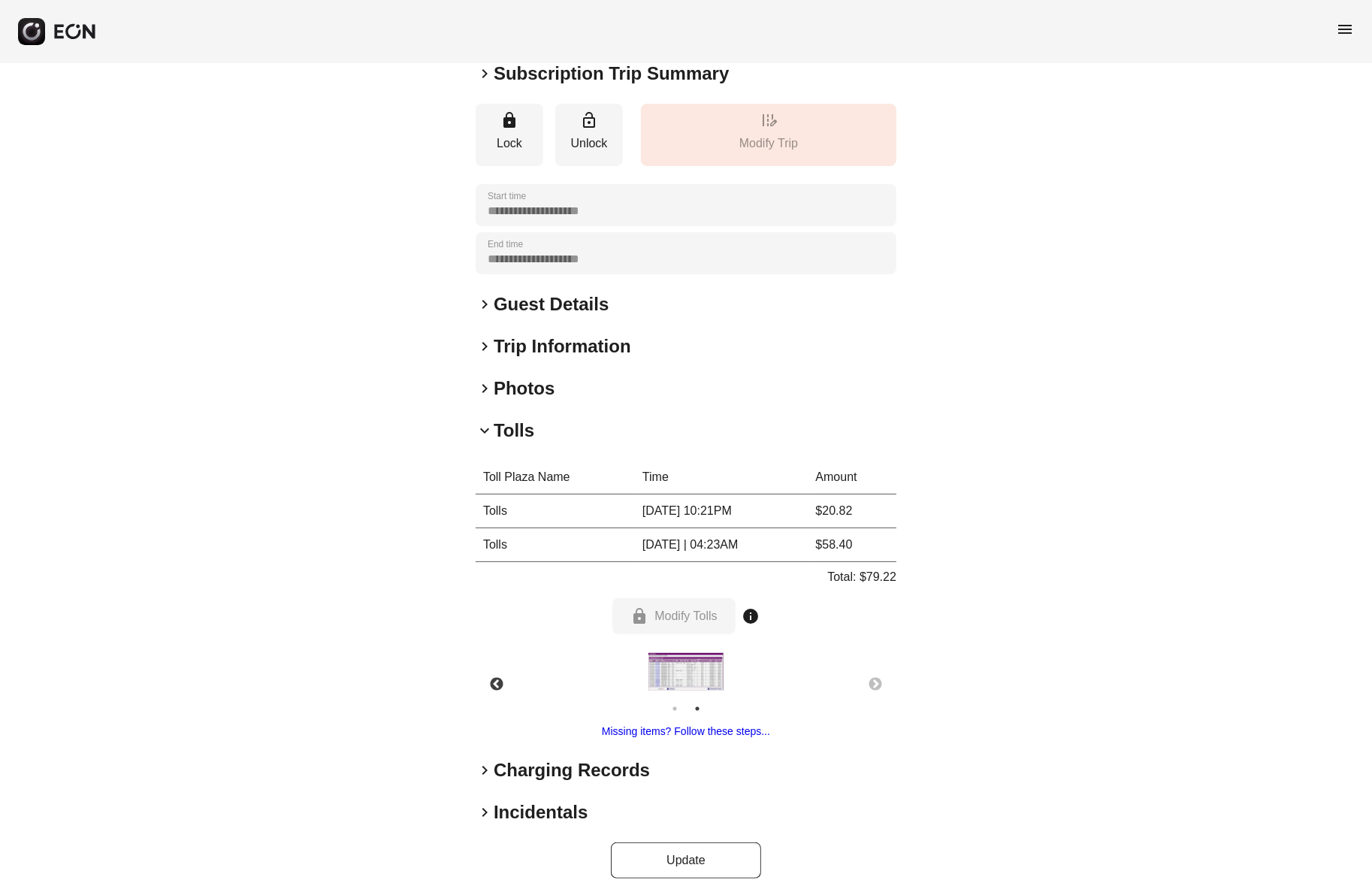
drag, startPoint x: 369, startPoint y: 705, endPoint x: 591, endPoint y: 501, distance: 301.5
click at [369, 705] on div "**********" at bounding box center [686, 395] width 1372 height 1009
drag, startPoint x: 179, startPoint y: 319, endPoint x: 326, endPoint y: 98, distance: 265.4
click at [179, 319] on div "**********" at bounding box center [686, 395] width 1372 height 1009
